Goal: Information Seeking & Learning: Understand process/instructions

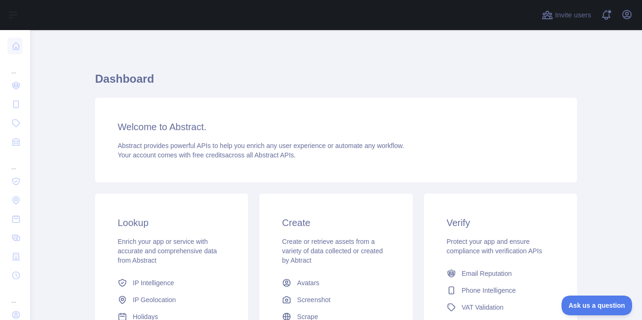
click at [344, 138] on div "Welcome to Abstract. Abstract provides powerful APIs to help you enrich any use…" at bounding box center [336, 140] width 482 height 85
click at [202, 141] on div "Welcome to Abstract. Abstract provides powerful APIs to help you enrich any use…" at bounding box center [336, 140] width 482 height 85
click at [344, 56] on div "Dashboard Welcome to Abstract. Abstract provides powerful APIs to help you enri…" at bounding box center [336, 232] width 482 height 359
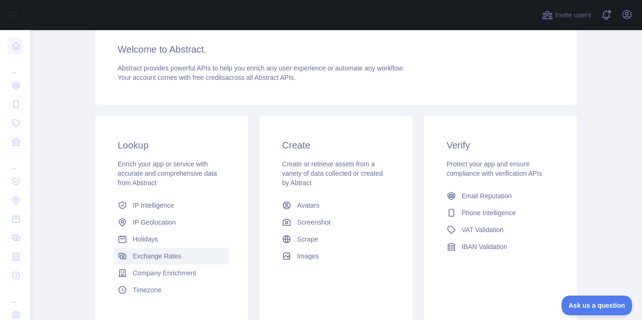
scroll to position [94, 0]
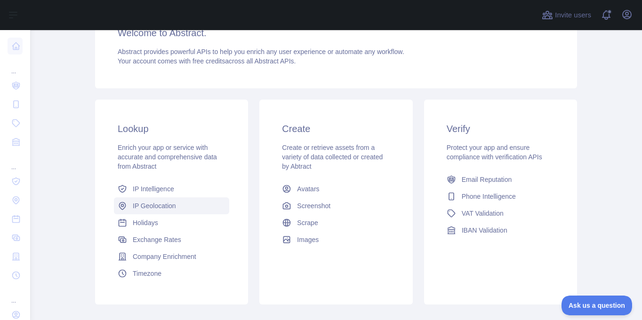
click at [154, 207] on span "IP Geolocation" at bounding box center [154, 205] width 43 height 9
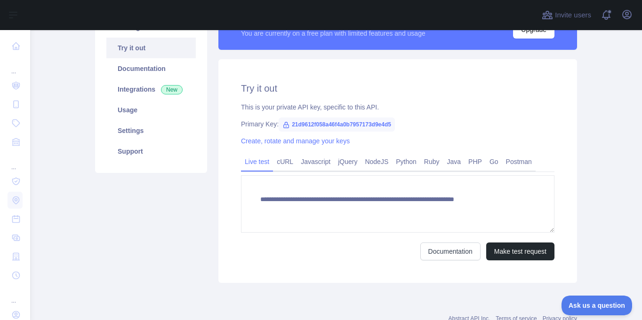
scroll to position [94, 0]
type textarea "**********"
click at [314, 165] on link "Javascript" at bounding box center [315, 161] width 37 height 15
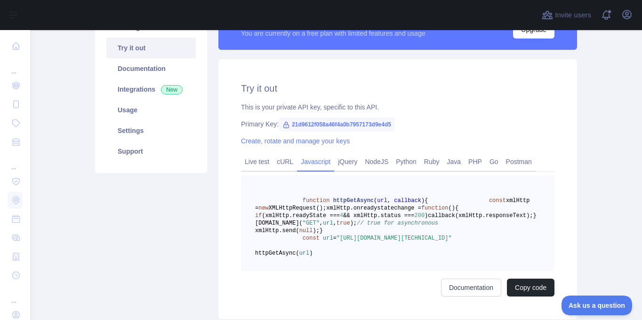
scroll to position [141, 0]
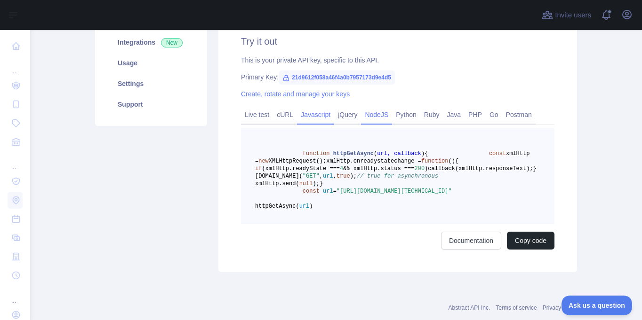
click at [381, 114] on link "NodeJS" at bounding box center [376, 114] width 31 height 15
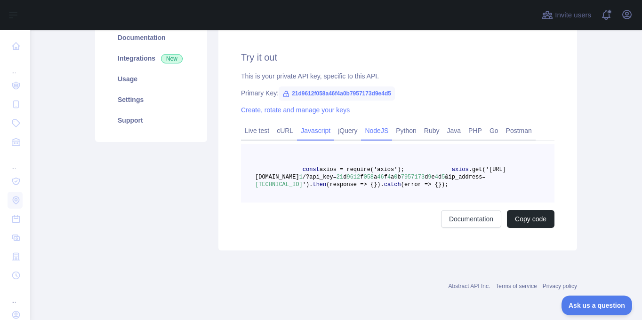
click at [300, 123] on link "Javascript" at bounding box center [315, 130] width 37 height 15
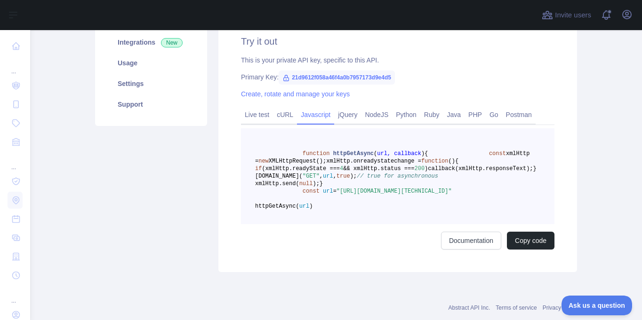
drag, startPoint x: 356, startPoint y: 158, endPoint x: 318, endPoint y: 126, distance: 49.4
click at [318, 126] on div "Live test cURL Javascript jQuery NodeJS Python Ruby Java PHP Go Postman functio…" at bounding box center [397, 177] width 313 height 143
click at [363, 121] on link "NodeJS" at bounding box center [376, 114] width 31 height 15
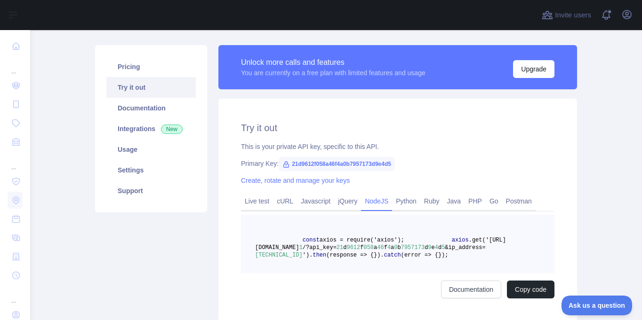
scroll to position [47, 0]
